Goal: Navigation & Orientation: Find specific page/section

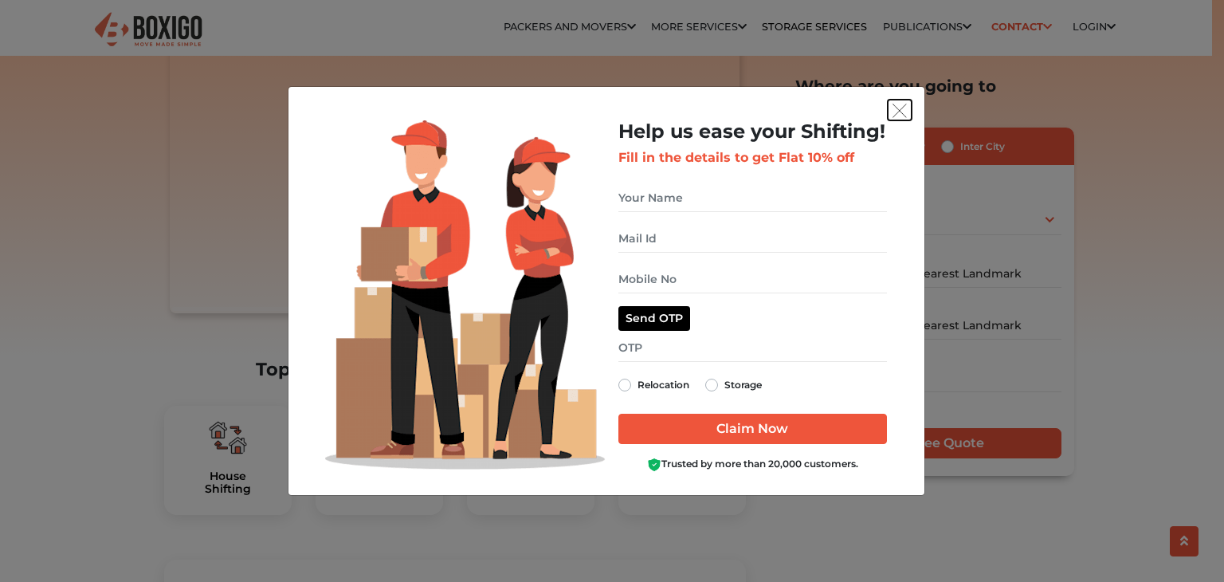
click at [902, 110] on img "get free quote dialog" at bounding box center [899, 111] width 14 height 14
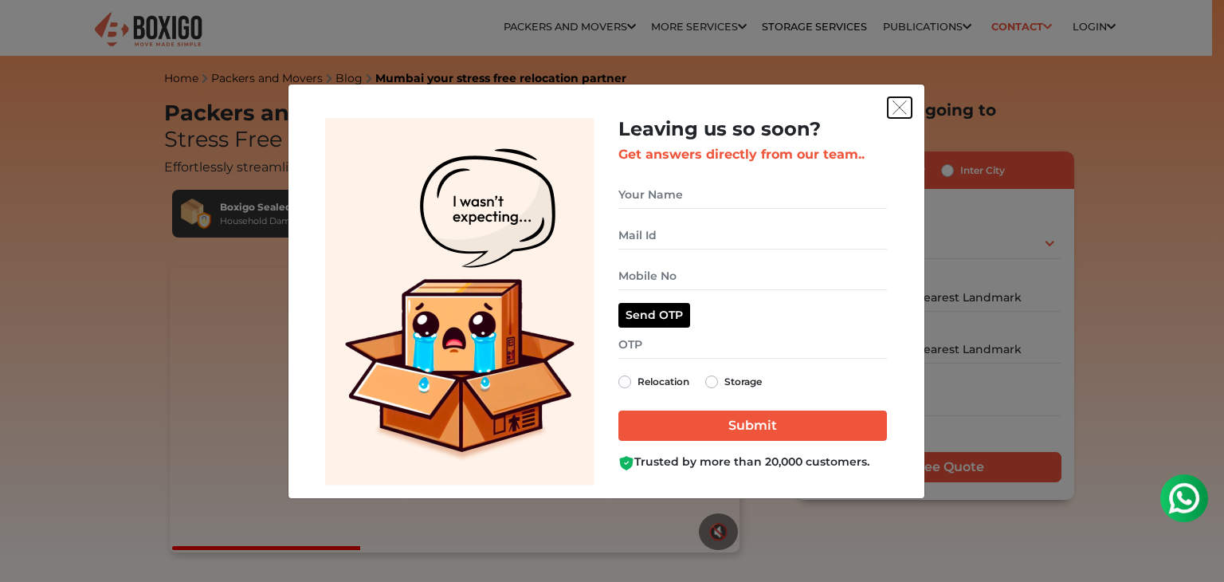
click at [896, 106] on img "get free quote dialog" at bounding box center [899, 107] width 14 height 14
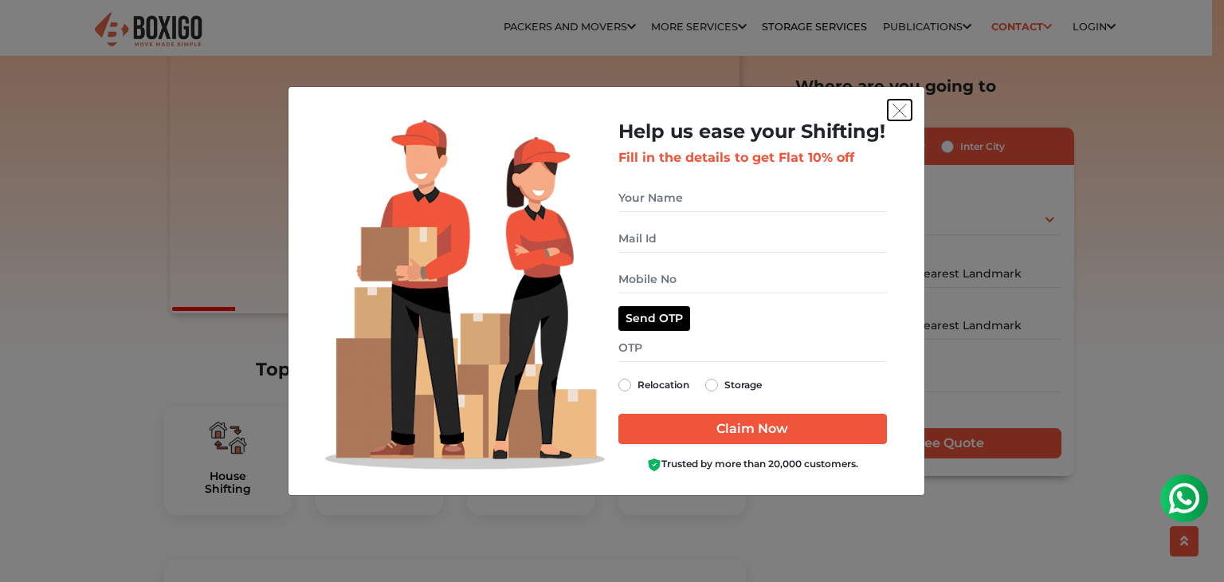
click at [897, 108] on img "get free quote dialog" at bounding box center [899, 111] width 14 height 14
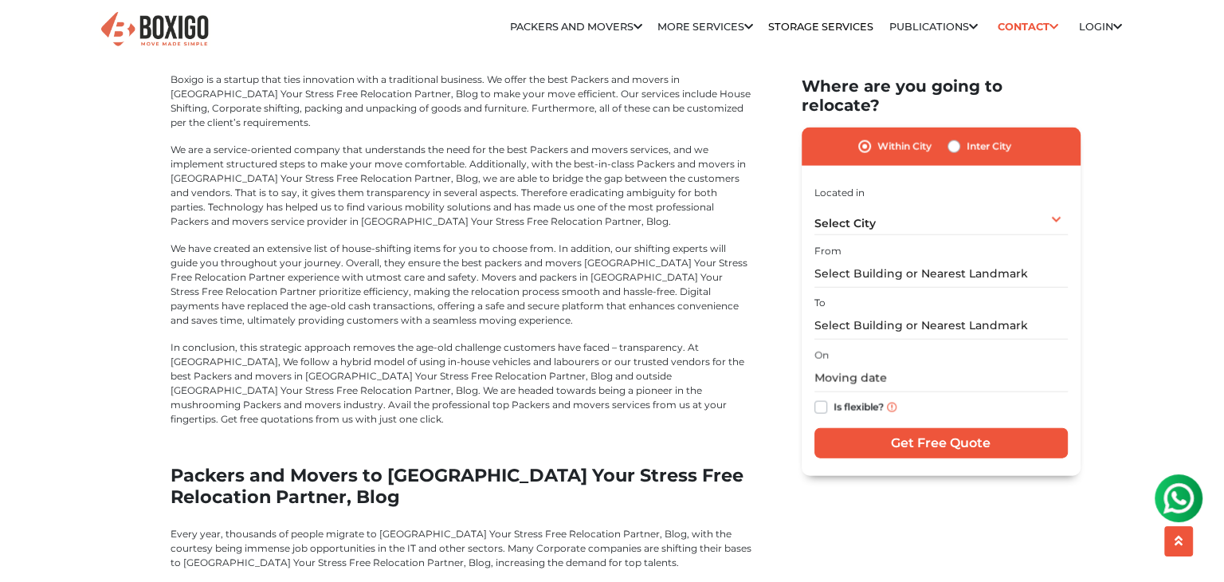
scroll to position [3585, 0]
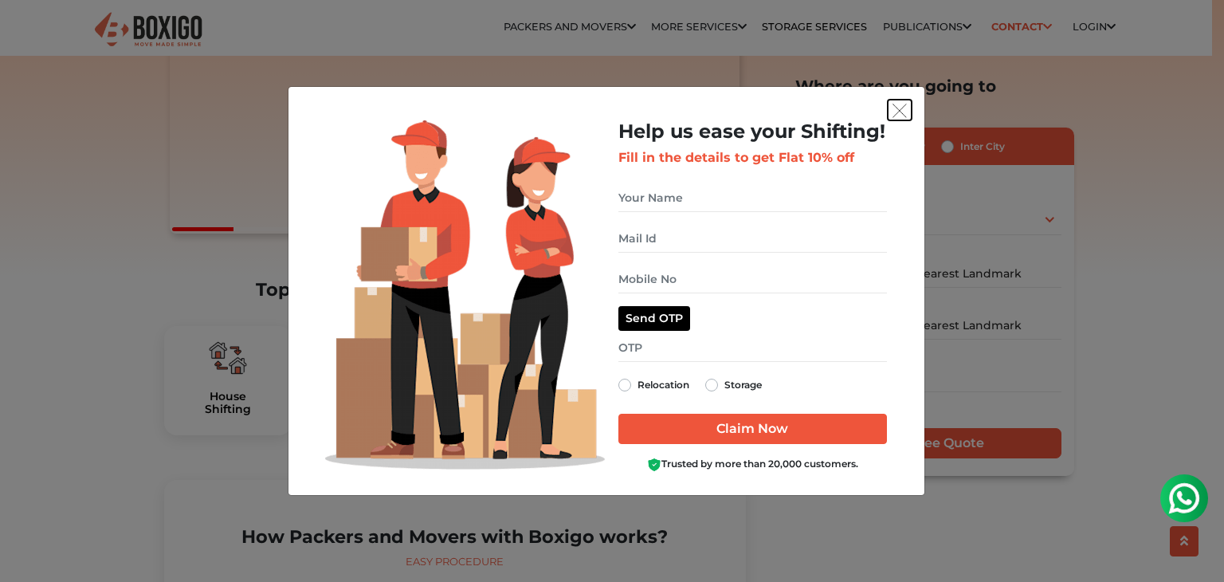
click at [894, 112] on img "get free quote dialog" at bounding box center [899, 111] width 14 height 14
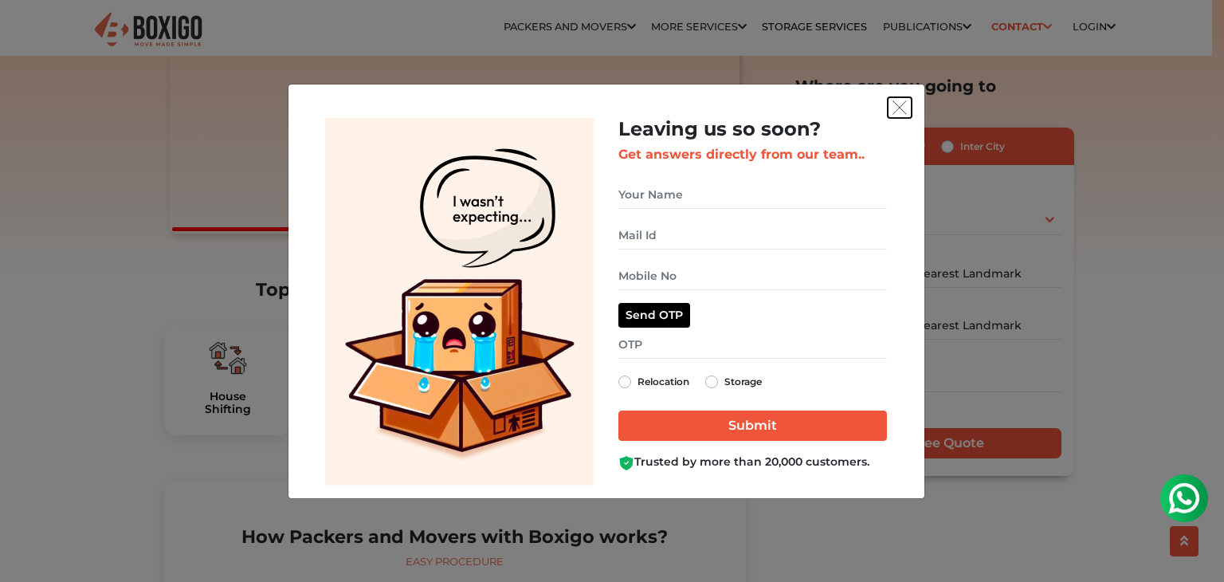
click at [905, 106] on img "get free quote dialog" at bounding box center [899, 107] width 14 height 14
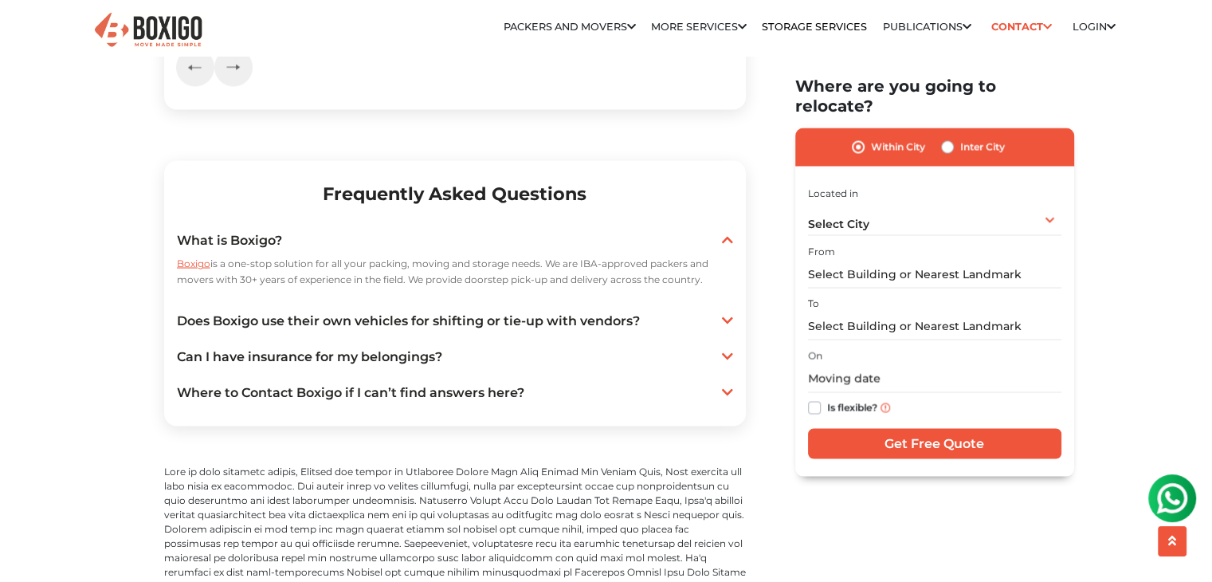
scroll to position [3027, 0]
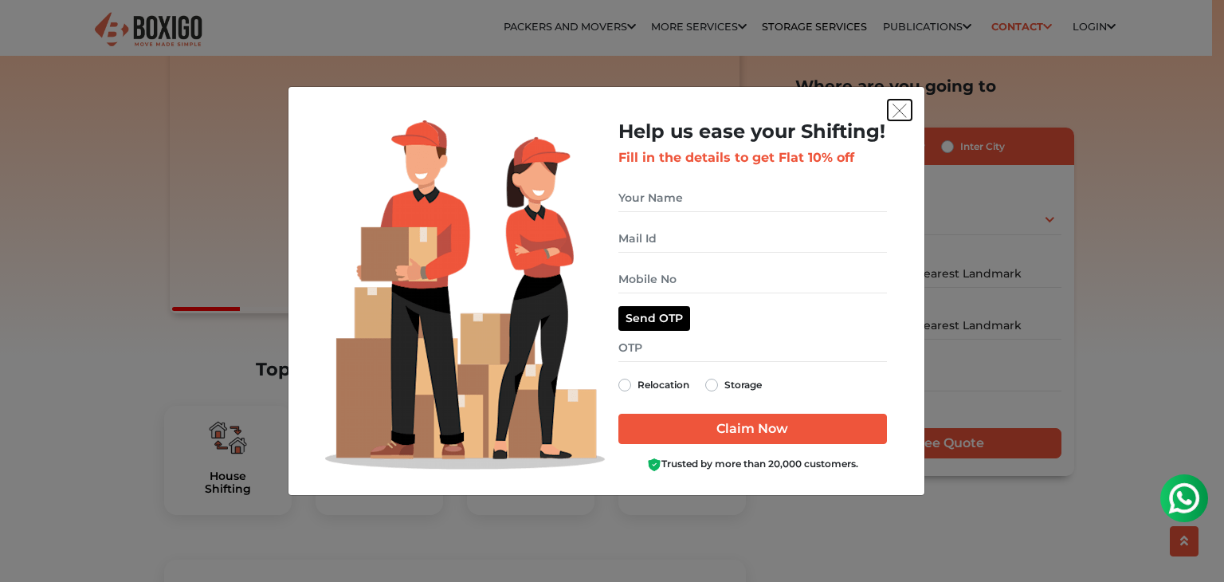
click at [901, 107] on img "get free quote dialog" at bounding box center [899, 111] width 14 height 14
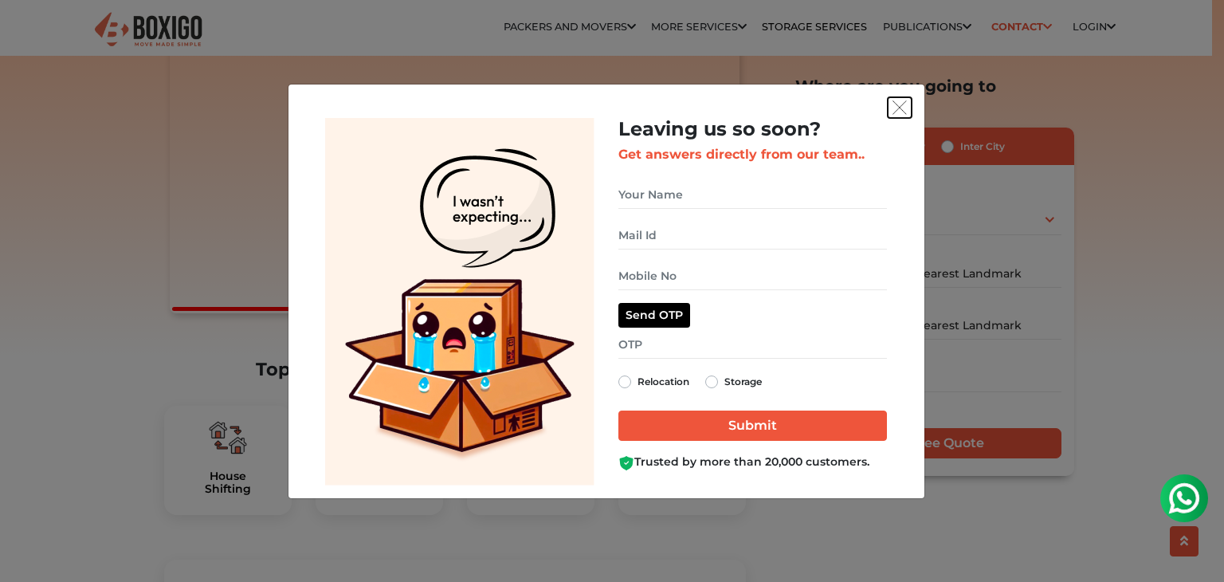
click at [904, 104] on img "get free quote dialog" at bounding box center [899, 107] width 14 height 14
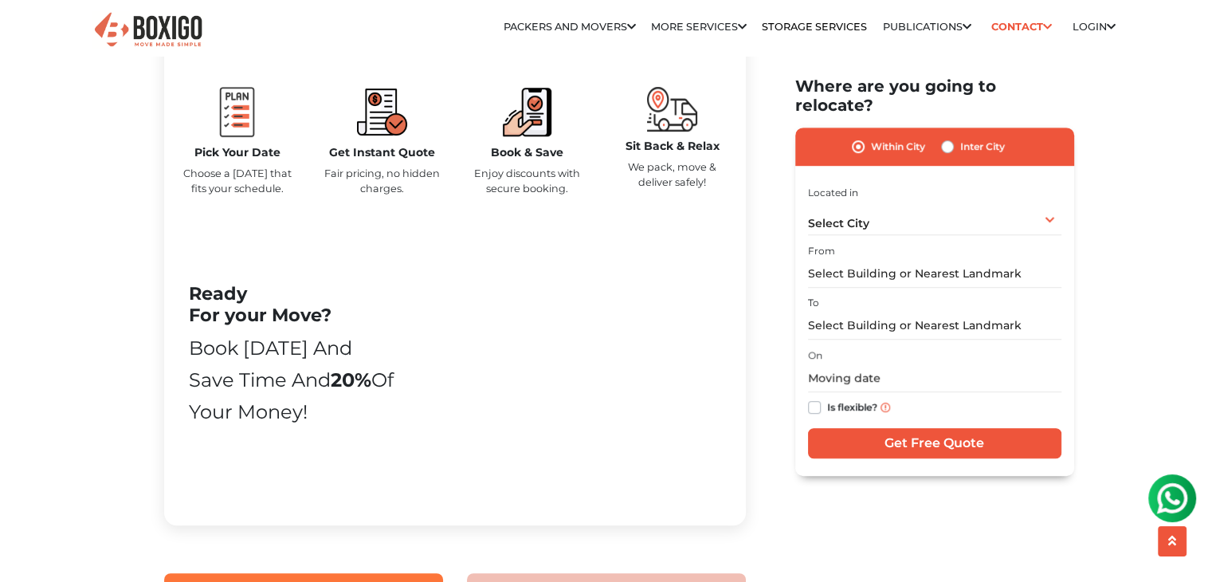
scroll to position [876, 0]
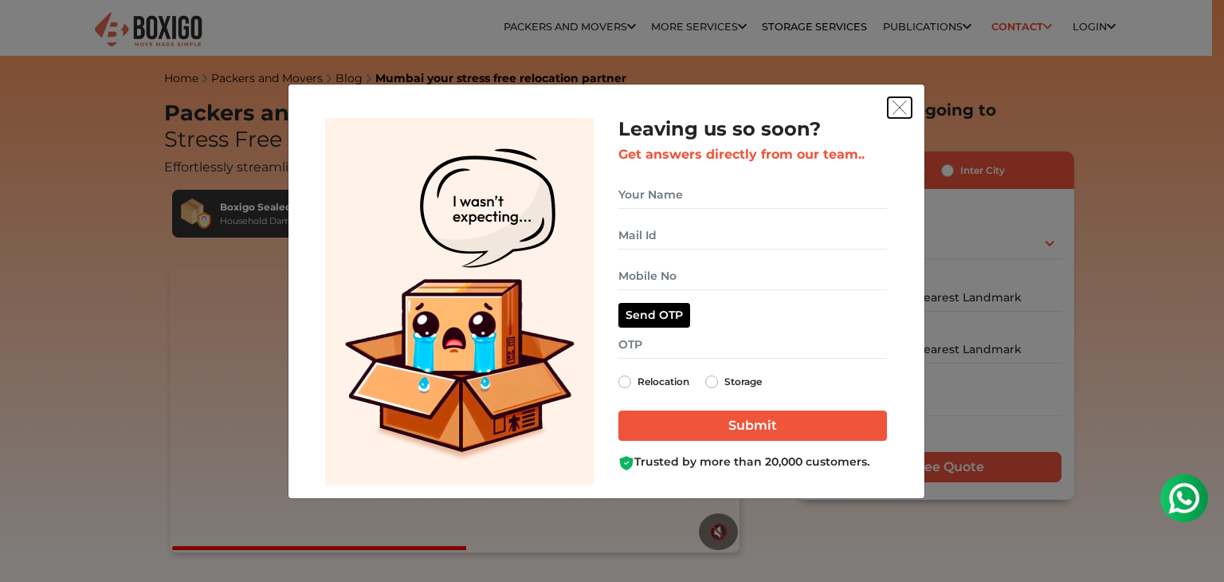
click at [901, 104] on img "get free quote dialog" at bounding box center [899, 107] width 14 height 14
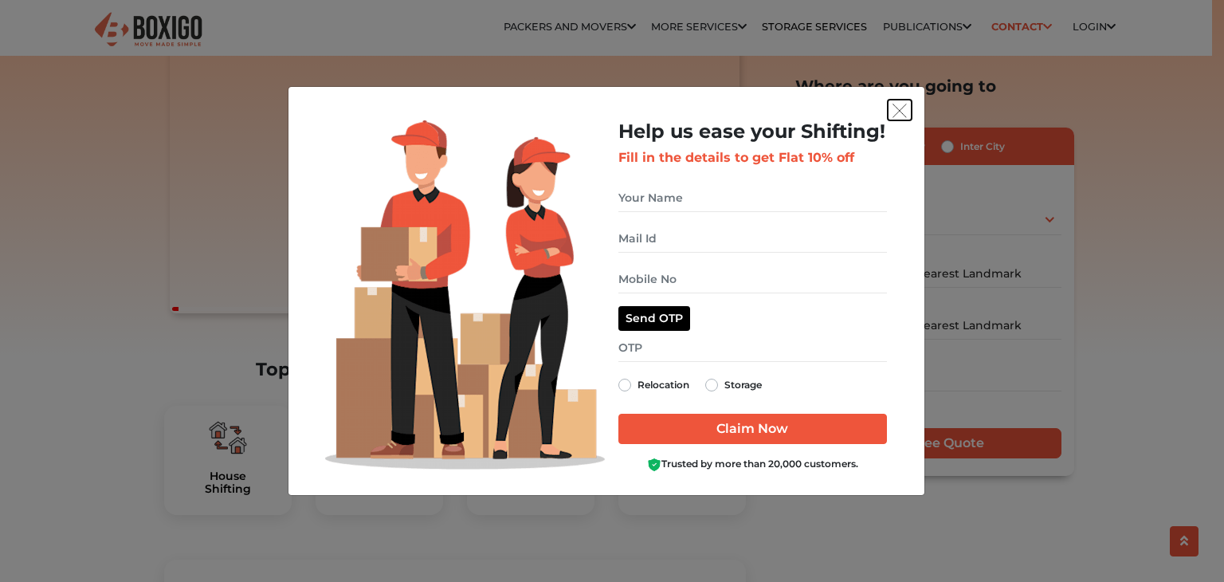
click at [899, 115] on img "get free quote dialog" at bounding box center [899, 111] width 14 height 14
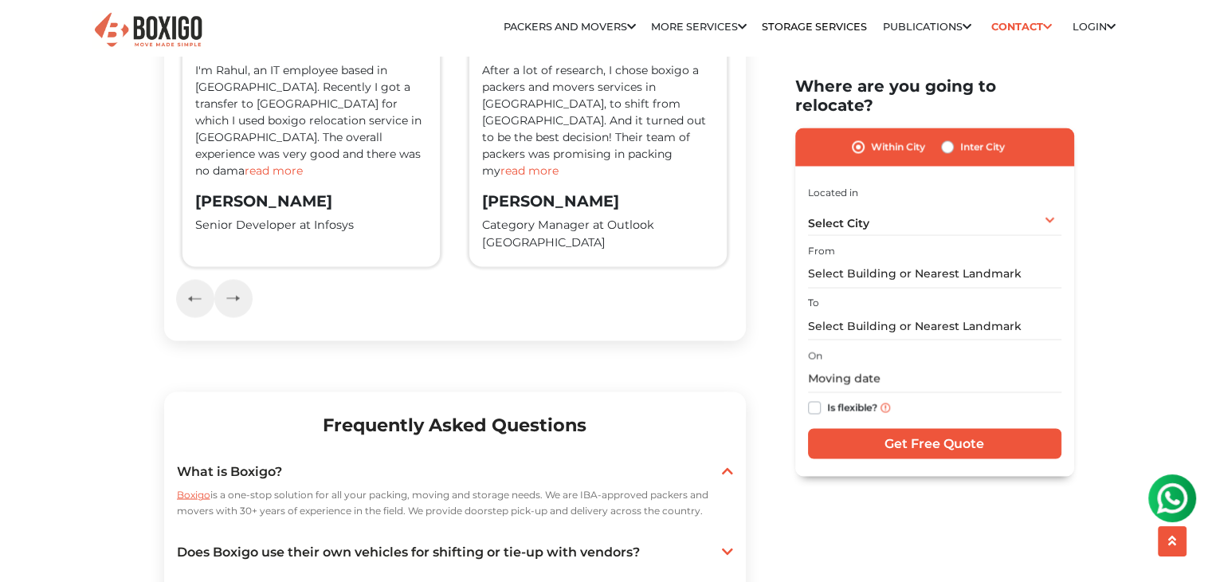
scroll to position [2709, 0]
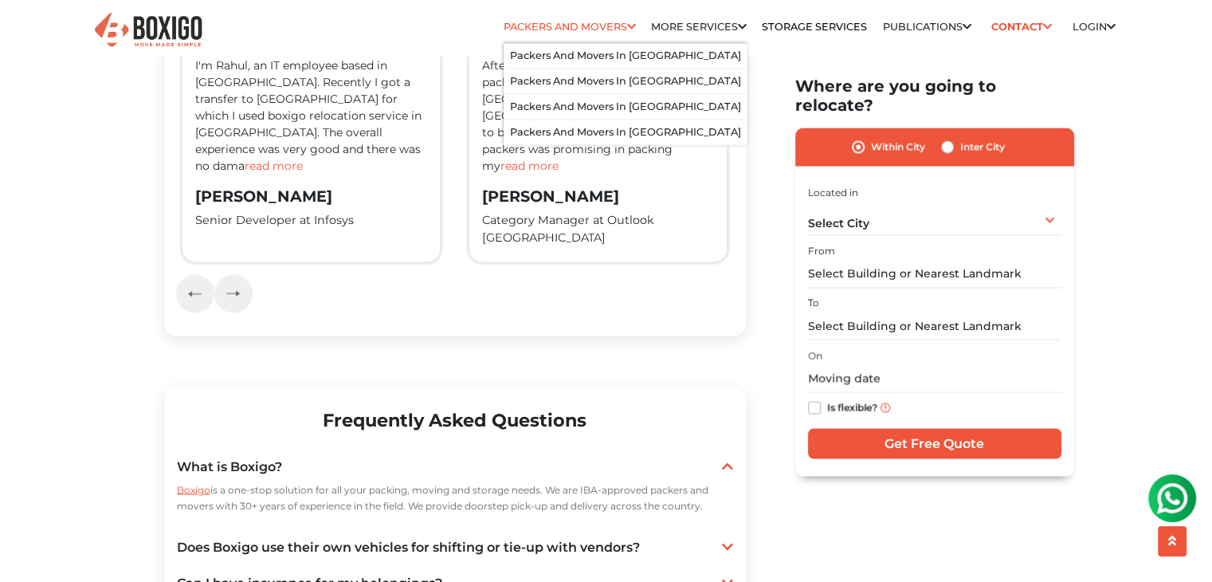
click at [560, 25] on link "Packers and Movers" at bounding box center [569, 27] width 132 height 12
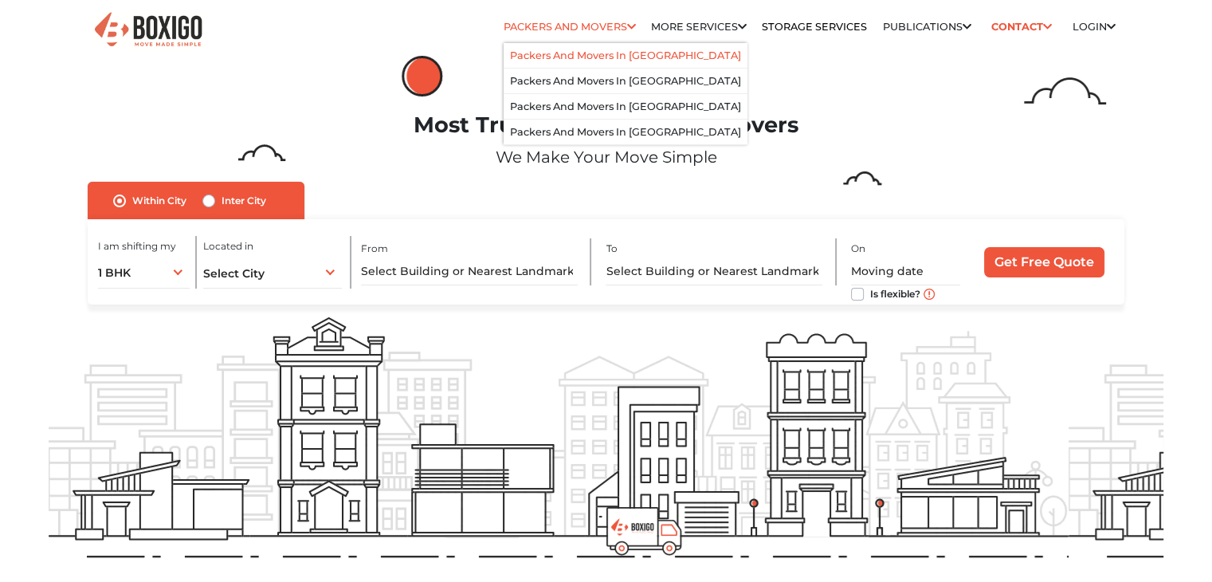
click at [585, 52] on link "Packers and Movers in [GEOGRAPHIC_DATA]" at bounding box center [625, 55] width 231 height 12
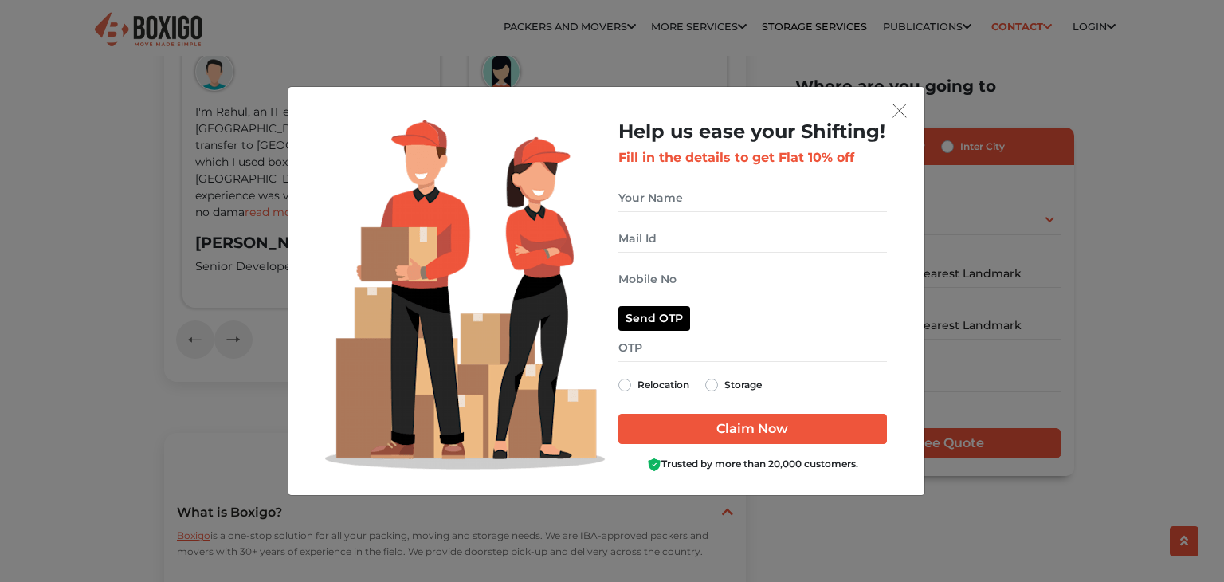
scroll to position [2705, 0]
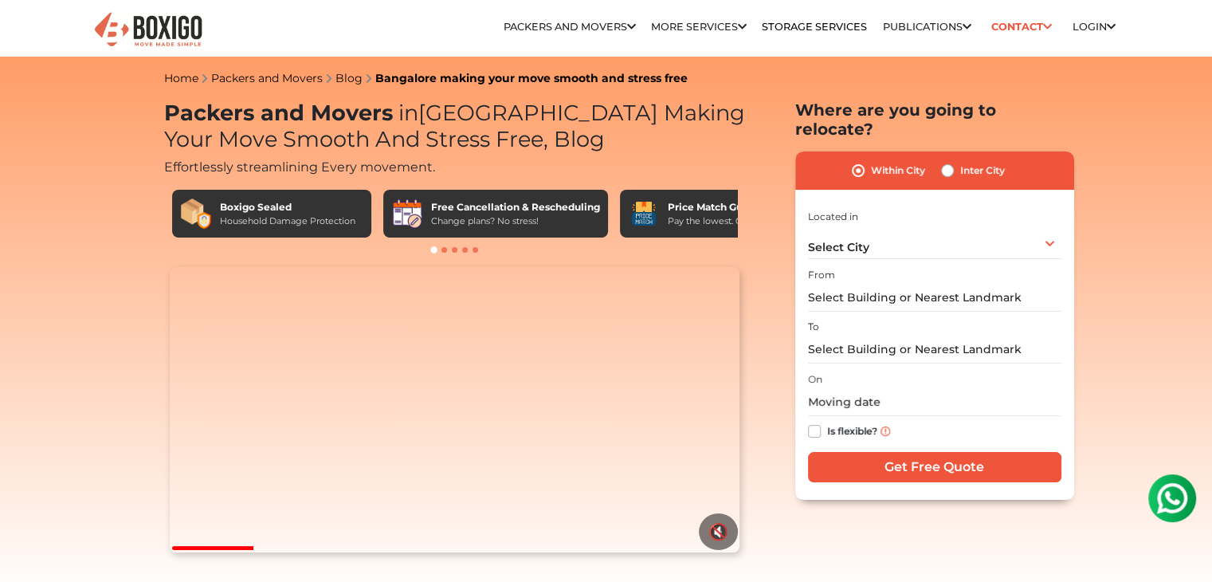
click at [452, 78] on link "Bangalore making your move smooth and stress free" at bounding box center [531, 78] width 312 height 14
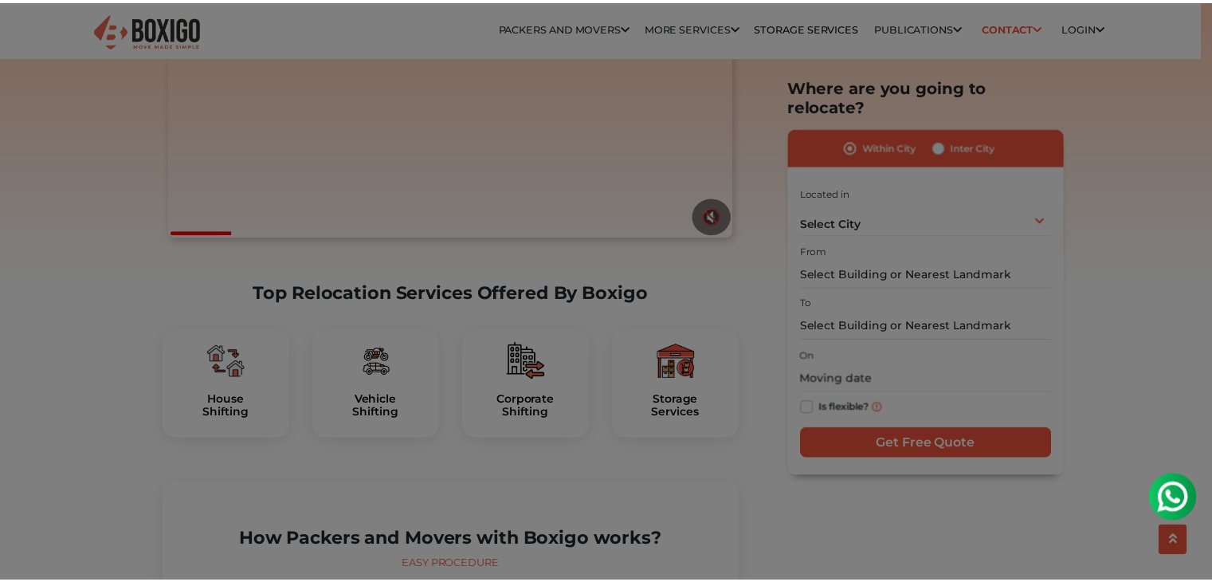
scroll to position [319, 0]
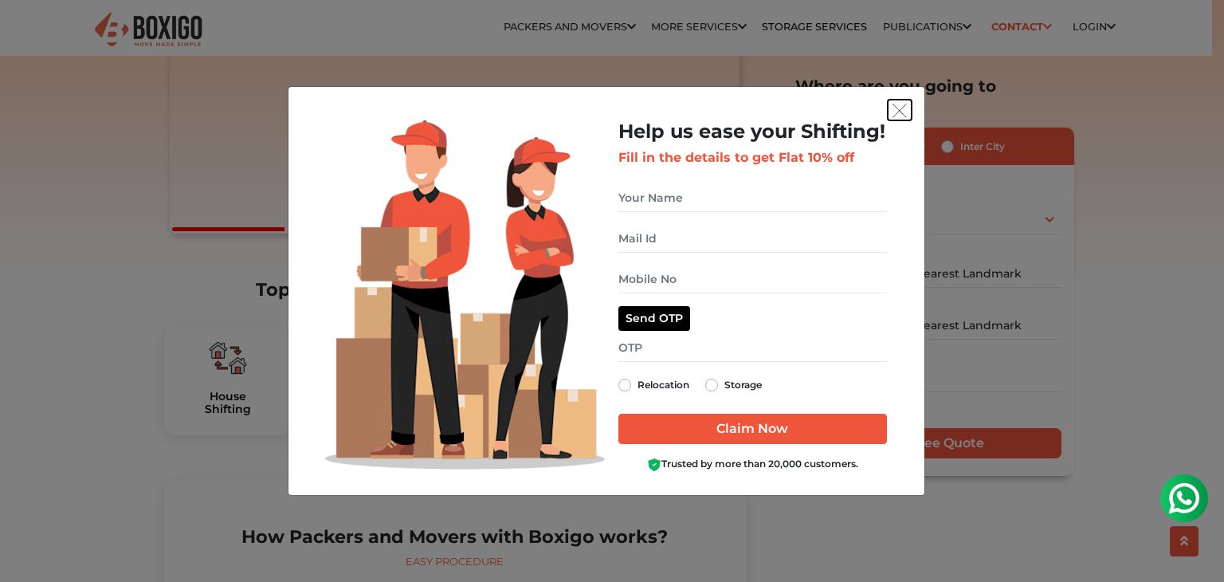
click at [902, 111] on img "get free quote dialog" at bounding box center [899, 111] width 14 height 14
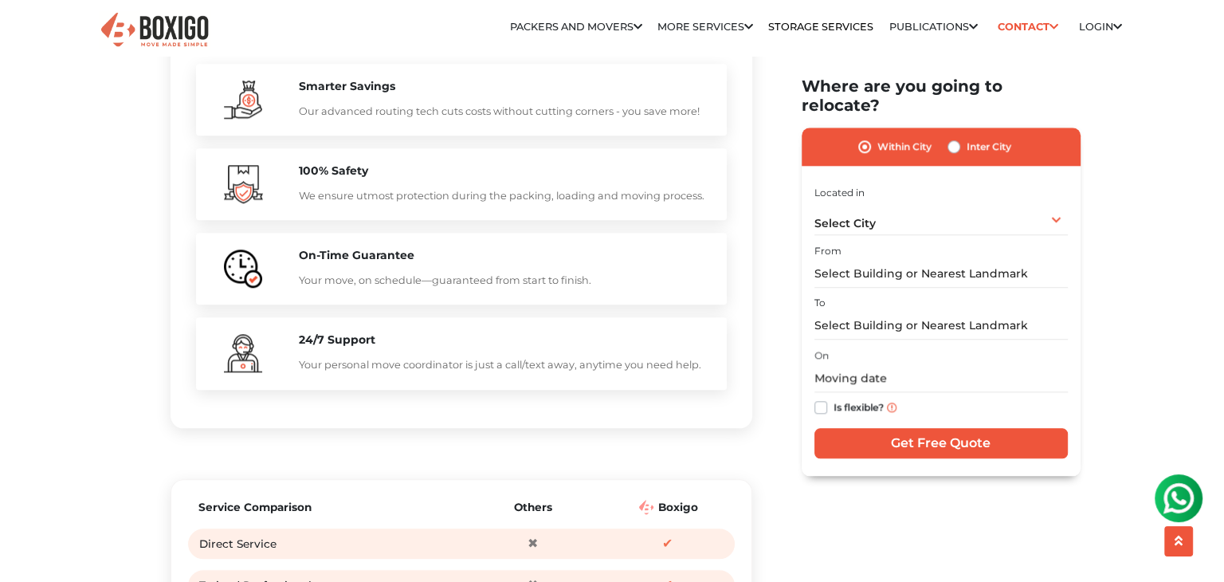
scroll to position [1593, 0]
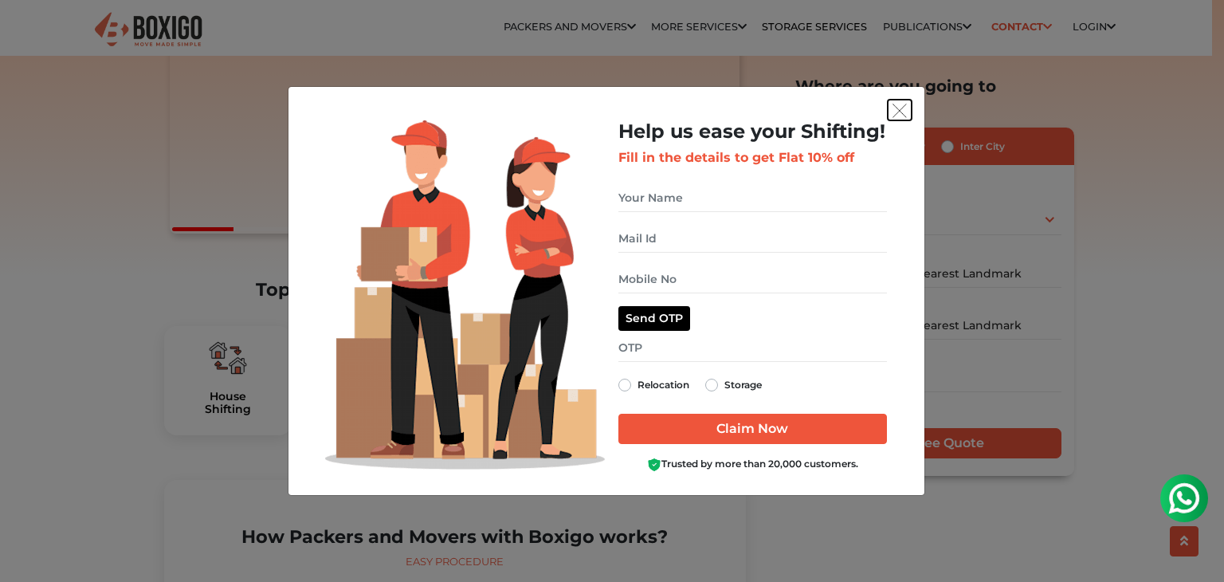
click at [900, 108] on img "get free quote dialog" at bounding box center [899, 111] width 14 height 14
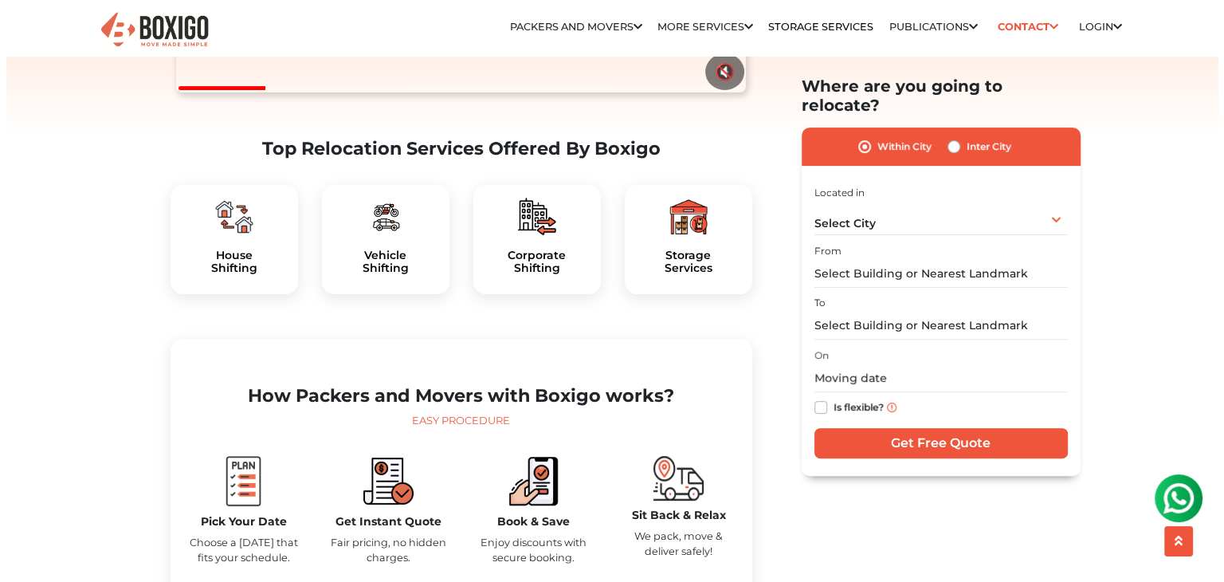
scroll to position [558, 0]
